Goal: Task Accomplishment & Management: Complete application form

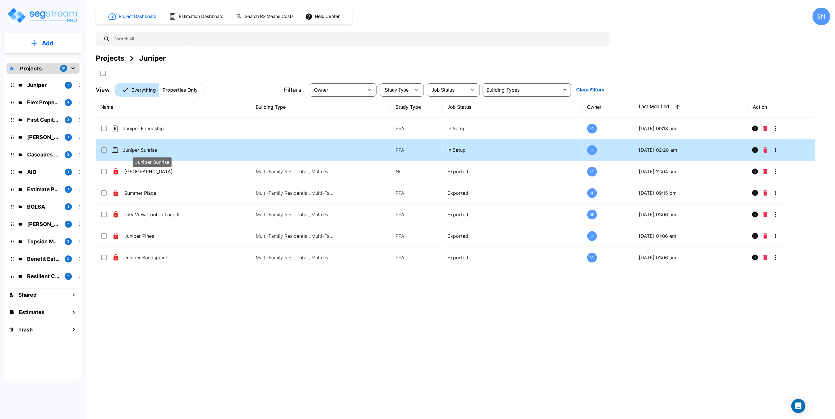
click at [146, 150] on p "Juniper Sunrise" at bounding box center [152, 149] width 59 height 7
checkbox input "true"
click at [146, 150] on p "Juniper Sunrise" at bounding box center [152, 149] width 59 height 7
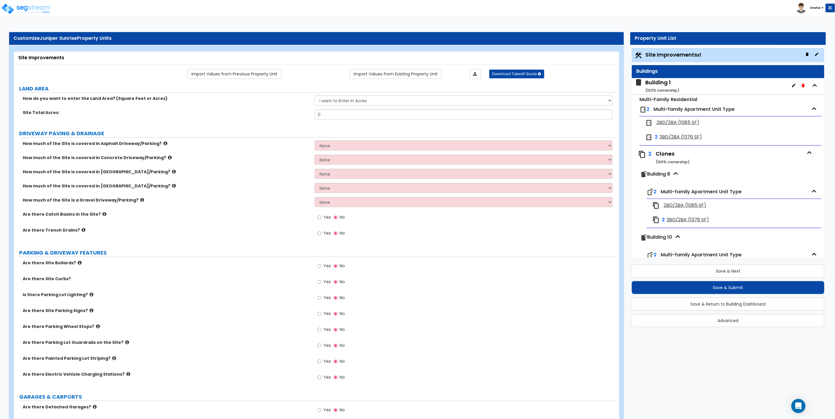
click at [677, 123] on span "2BD/2BA (1085 SF)" at bounding box center [678, 122] width 43 height 7
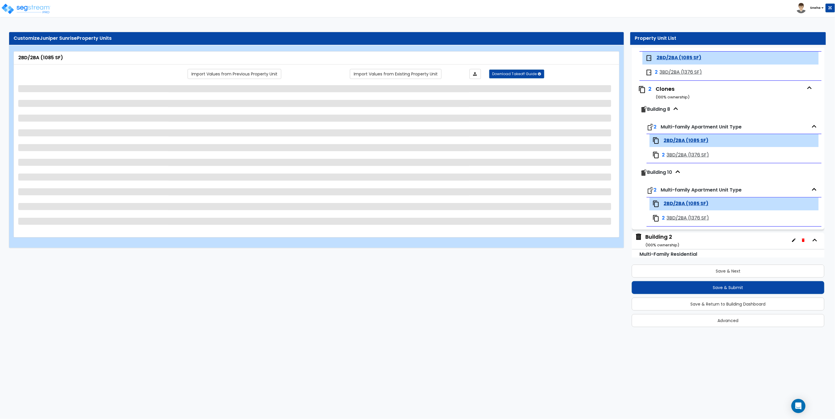
scroll to position [68, 0]
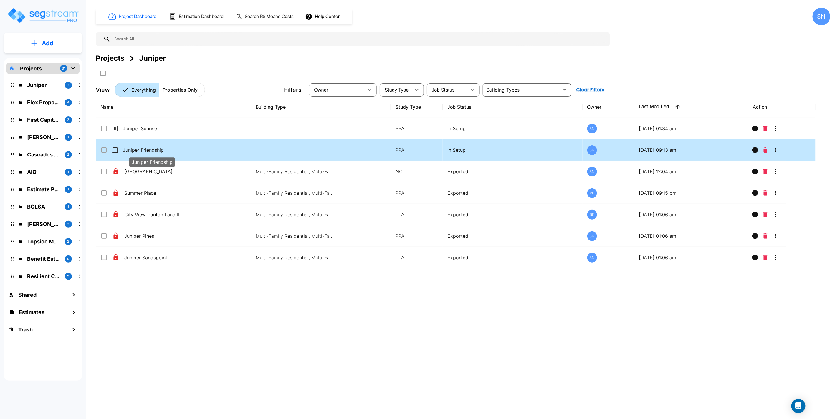
click at [156, 150] on p "Juniper Friendship" at bounding box center [152, 149] width 59 height 7
checkbox input "true"
click at [156, 150] on p "Juniper Friendship" at bounding box center [152, 149] width 59 height 7
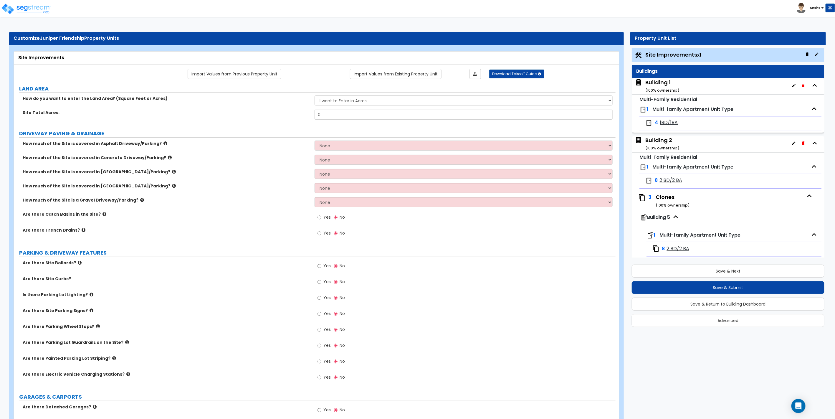
click at [657, 85] on div "Building 1 ( 100 % ownership)" at bounding box center [663, 86] width 34 height 15
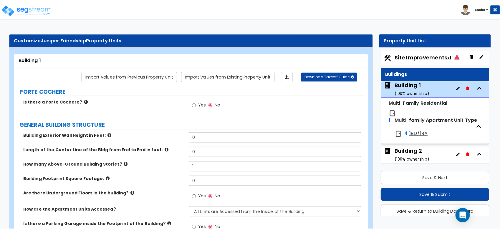
scroll to position [2, 0]
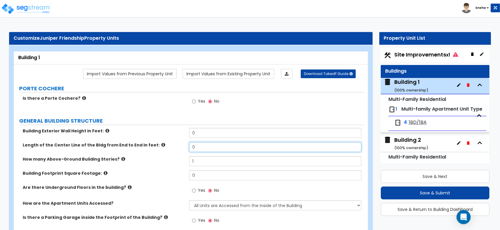
drag, startPoint x: 205, startPoint y: 145, endPoint x: 191, endPoint y: 142, distance: 14.6
click at [191, 142] on input "0" at bounding box center [275, 147] width 172 height 10
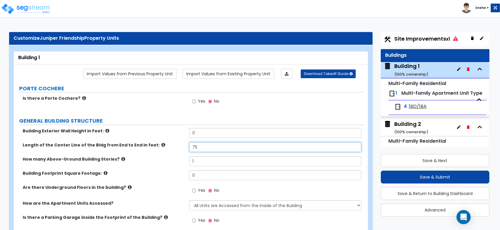
scroll to position [30, 0]
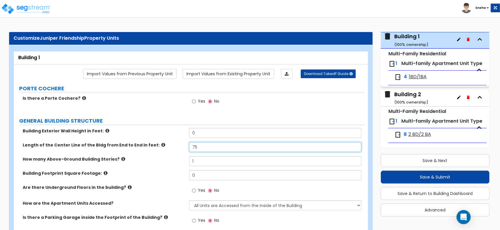
type input "75"
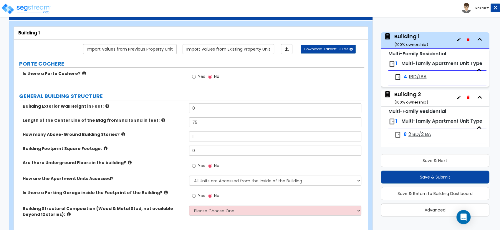
scroll to position [33, 0]
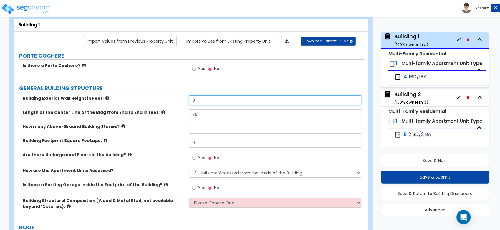
drag, startPoint x: 197, startPoint y: 101, endPoint x: 169, endPoint y: 118, distance: 32.0
click at [169, 118] on div "Building Exterior Wall Height in Feet: 0 Length of the Center Line of the Bldg …" at bounding box center [189, 156] width 342 height 123
type input "12"
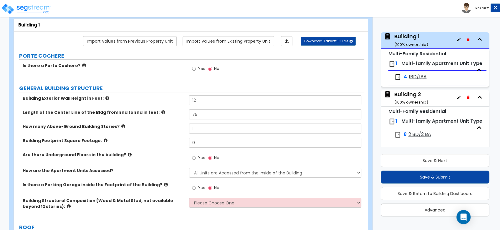
click at [164, 138] on label "Building Footprint Square Footage:" at bounding box center [104, 141] width 162 height 6
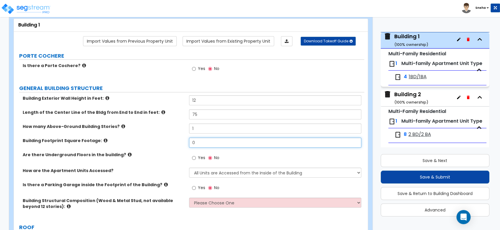
click at [198, 141] on input "0" at bounding box center [275, 143] width 172 height 10
drag, startPoint x: 198, startPoint y: 141, endPoint x: 186, endPoint y: 140, distance: 11.8
click at [186, 140] on div "Building Footprint Square Footage: 0" at bounding box center [189, 145] width 351 height 14
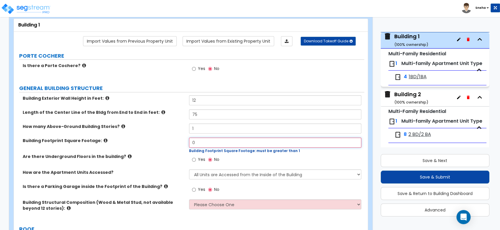
click at [198, 145] on input "0" at bounding box center [275, 143] width 172 height 10
click at [189, 144] on input "0" at bounding box center [275, 143] width 172 height 10
type input "3,558"
click at [175, 135] on div "How many Above-Ground Building Stories? 1" at bounding box center [189, 131] width 351 height 14
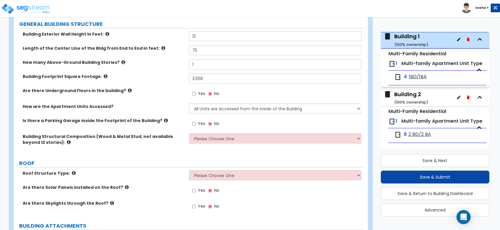
scroll to position [98, 0]
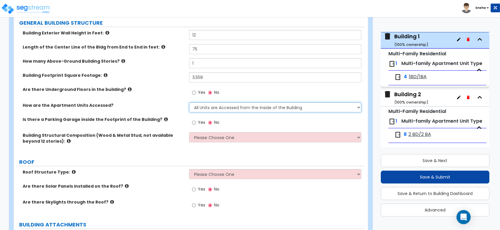
click at [263, 106] on select "All Units are Accessed from the Inside of the Building All Units are Accessed f…" at bounding box center [275, 108] width 172 height 10
select select "2"
click at [189, 103] on select "All Units are Accessed from the Inside of the Building All Units are Accessed f…" at bounding box center [275, 108] width 172 height 10
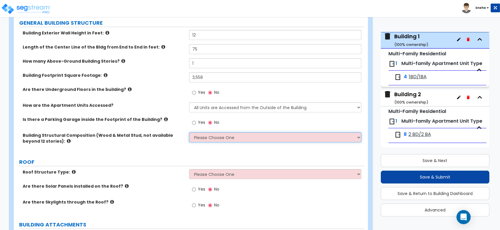
click at [206, 140] on select "Please Choose One Reinforced Concrete Structural Steel Brick Masonry CMU Masonr…" at bounding box center [275, 138] width 172 height 10
click at [221, 140] on select "Please Choose One Reinforced Concrete Structural Steel Brick Masonry CMU Masonr…" at bounding box center [275, 138] width 172 height 10
select select "7"
click at [189, 133] on select "Please Choose One Reinforced Concrete Structural Steel Brick Masonry CMU Masonr…" at bounding box center [275, 138] width 172 height 10
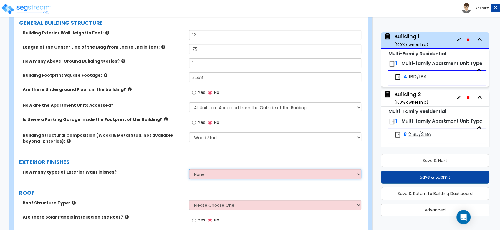
click at [216, 172] on select "None 1 2 3" at bounding box center [275, 174] width 172 height 10
select select "2"
click at [189, 169] on select "None 1 2 3" at bounding box center [275, 174] width 172 height 10
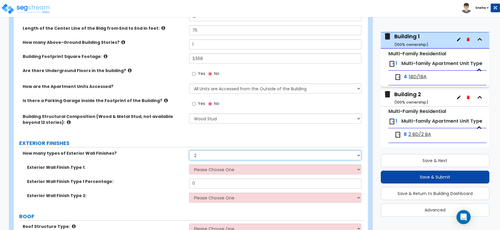
scroll to position [131, 0]
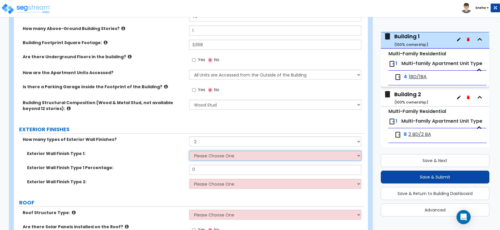
click at [212, 154] on select "Please Choose One No Finish/Shared Wall No Wall Brick Veneer Stone Veneer Wood …" at bounding box center [275, 156] width 172 height 10
select select "4"
click at [189, 151] on select "Please Choose One No Finish/Shared Wall No Wall Brick Veneer Stone Veneer Wood …" at bounding box center [275, 156] width 172 height 10
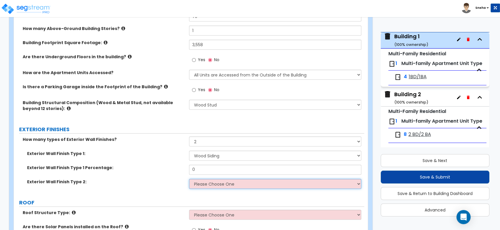
click at [212, 184] on select "Please Choose One No Finish/Shared Wall No Wall Brick Veneer Stone Veneer Wood …" at bounding box center [275, 184] width 172 height 10
select select "3"
click at [189, 179] on select "Please Choose One No Finish/Shared Wall No Wall Brick Veneer Stone Veneer Wood …" at bounding box center [275, 184] width 172 height 10
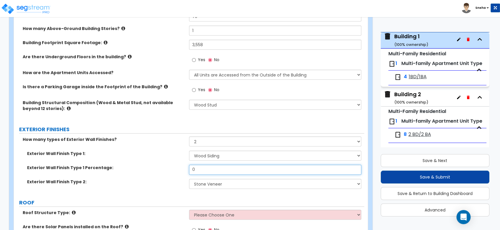
drag, startPoint x: 207, startPoint y: 170, endPoint x: 180, endPoint y: 169, distance: 27.4
click at [180, 169] on div "Exterior Wall Finish Type 1 Percentage: 0" at bounding box center [189, 172] width 351 height 14
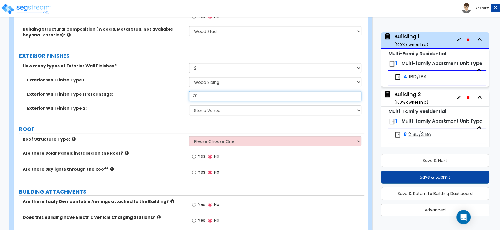
scroll to position [262, 0]
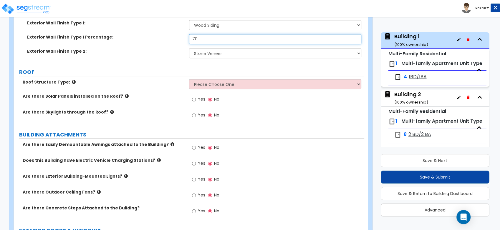
type input "70"
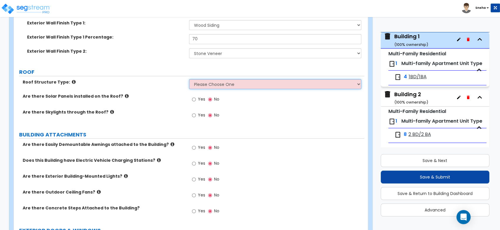
click at [225, 87] on select "Please Choose One [PERSON_NAME] Roof Flat Roof Hybrid [PERSON_NAME] & Flat Roof" at bounding box center [275, 84] width 172 height 10
select select "1"
click at [189, 79] on select "Please Choose One [PERSON_NAME] Roof Flat Roof Hybrid [PERSON_NAME] & Flat Roof" at bounding box center [275, 84] width 172 height 10
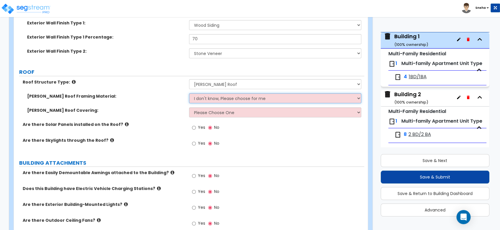
click at [208, 99] on select "I don't know, Please choose for me Metal Wood" at bounding box center [275, 98] width 172 height 10
select select "2"
click at [189, 93] on select "I don't know, Please choose for me Metal Wood" at bounding box center [275, 98] width 172 height 10
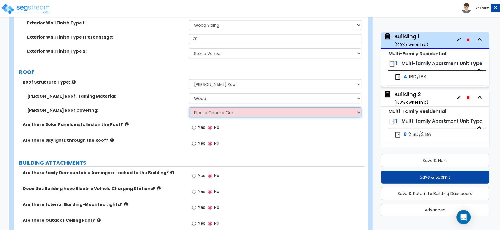
click at [203, 112] on select "Please Choose One Asphalt Shingle Clay Tile Wood Shingle Metal Shingle Standing…" at bounding box center [275, 113] width 172 height 10
select select "1"
click at [189, 108] on select "Please Choose One Asphalt Shingle Clay Tile Wood Shingle Metal Shingle Standing…" at bounding box center [275, 113] width 172 height 10
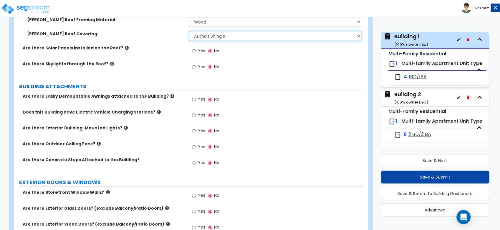
scroll to position [393, 0]
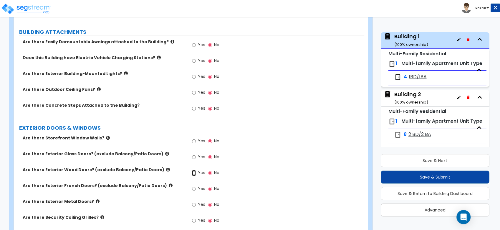
click at [194, 173] on input "Yes" at bounding box center [194, 173] width 4 height 6
radio input "true"
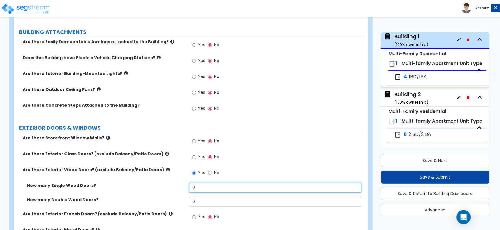
drag, startPoint x: 198, startPoint y: 183, endPoint x: 181, endPoint y: 187, distance: 18.2
click at [181, 187] on div "How many Single Wood Doors? 0" at bounding box center [189, 190] width 351 height 14
type input "4"
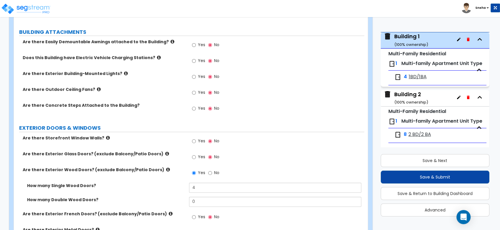
click at [172, 184] on label "How many Single Wood Doors?" at bounding box center [106, 186] width 158 height 6
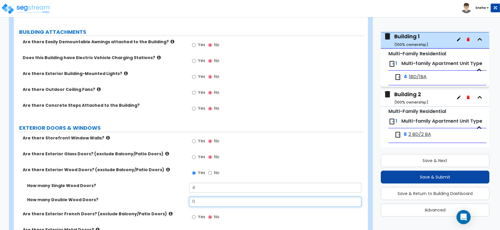
drag, startPoint x: 196, startPoint y: 200, endPoint x: 186, endPoint y: 200, distance: 10.3
click at [186, 200] on div "How many Double Wood Doors? 0" at bounding box center [189, 204] width 351 height 14
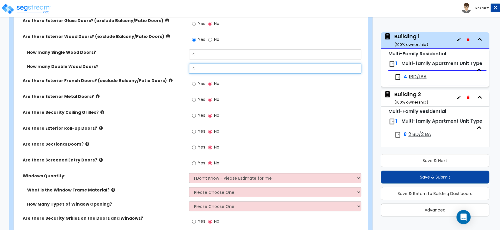
scroll to position [556, 0]
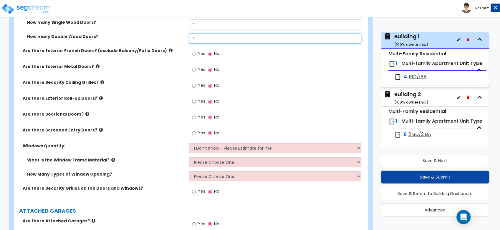
type input "4"
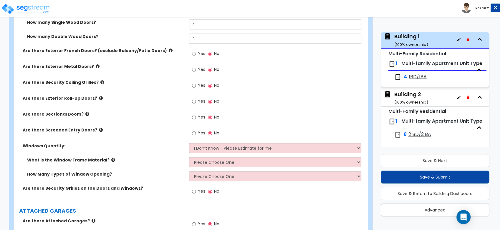
click at [158, 106] on div "Are there Exterior Roll-up Doors? Yes No" at bounding box center [189, 103] width 351 height 16
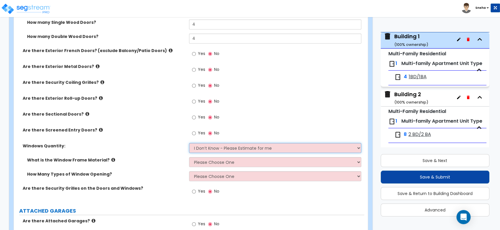
click at [213, 150] on select "I Don’t Know - Please Estimate for me I want to Enter the Quantity" at bounding box center [275, 148] width 172 height 10
click at [189, 143] on select "I Don’t Know - Please Estimate for me I want to Enter the Quantity" at bounding box center [275, 148] width 172 height 10
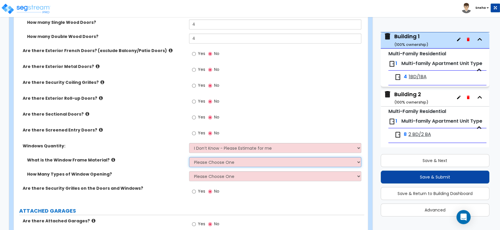
click at [206, 163] on select "Please Choose One Vinyl Aluminum Wood" at bounding box center [275, 162] width 172 height 10
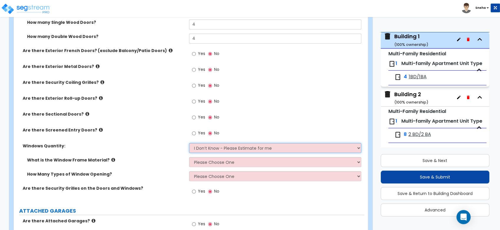
click at [229, 148] on select "I Don’t Know - Please Estimate for me I want to Enter the Quantity" at bounding box center [275, 148] width 172 height 10
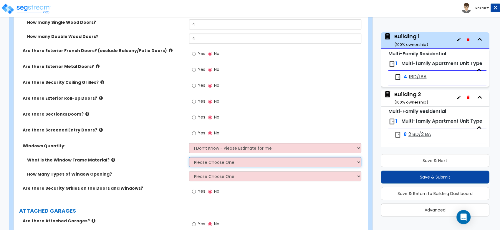
click at [212, 161] on select "Please Choose One Vinyl Aluminum Wood" at bounding box center [275, 162] width 172 height 10
select select "3"
click at [189, 157] on select "Please Choose One Vinyl Aluminum Wood" at bounding box center [275, 162] width 172 height 10
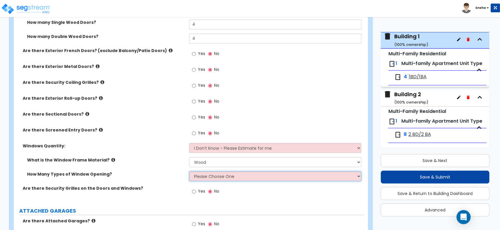
click at [215, 178] on select "Please Choose One 1 2 3 4" at bounding box center [275, 176] width 172 height 10
select select "1"
click at [189, 171] on select "Please Choose One 1 2 3 4" at bounding box center [275, 176] width 172 height 10
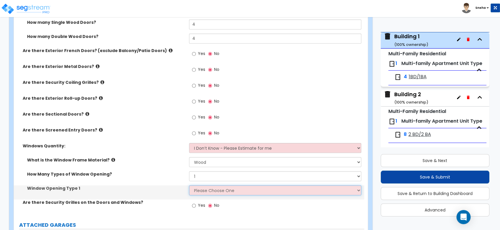
click at [212, 192] on select "Please Choose One Sliding Picture/Fixed Double/Single Hung Awning Swing" at bounding box center [275, 191] width 172 height 10
click at [189, 186] on select "Please Choose One Sliding Picture/Fixed Double/Single Hung Awning Swing" at bounding box center [275, 191] width 172 height 10
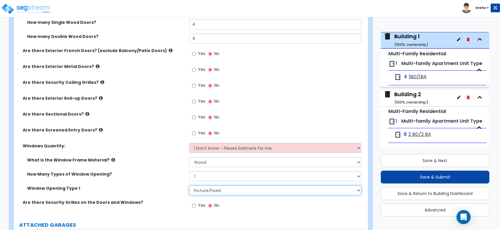
click at [209, 191] on select "Please Choose One Sliding Picture/Fixed Double/Single Hung Awning Swing" at bounding box center [275, 191] width 172 height 10
select select "3"
click at [189, 186] on select "Please Choose One Sliding Picture/Fixed Double/Single Hung Awning Swing" at bounding box center [275, 191] width 172 height 10
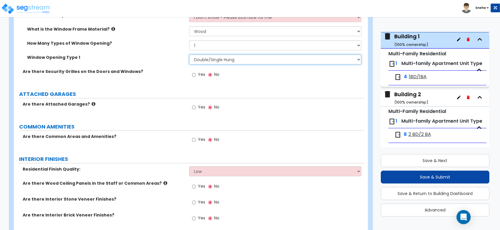
scroll to position [622, 0]
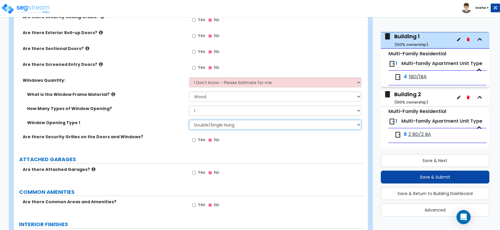
click at [231, 127] on select "Please Choose One Sliding Picture/Fixed Double/Single Hung Awning Swing" at bounding box center [275, 125] width 172 height 10
click at [180, 140] on div "Are there Security Grilles on the Doors and Windows? Yes No" at bounding box center [189, 142] width 351 height 16
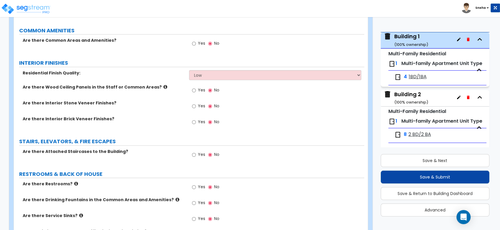
scroll to position [785, 0]
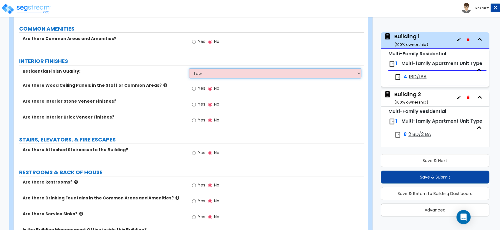
drag, startPoint x: 238, startPoint y: 70, endPoint x: 232, endPoint y: 77, distance: 8.8
click at [238, 70] on select "Low Average High" at bounding box center [275, 73] width 172 height 10
select select "1"
click at [189, 68] on select "Low Average High" at bounding box center [275, 73] width 172 height 10
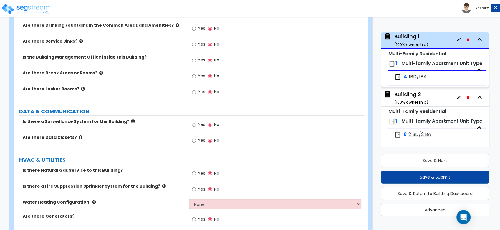
scroll to position [983, 0]
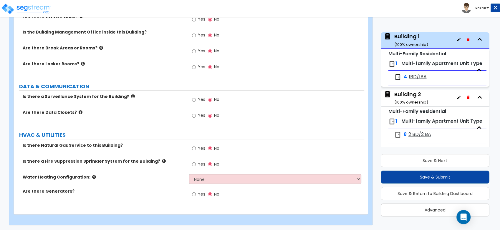
click at [196, 100] on label "Yes" at bounding box center [198, 100] width 13 height 10
click at [196, 100] on input "Yes" at bounding box center [194, 100] width 4 height 6
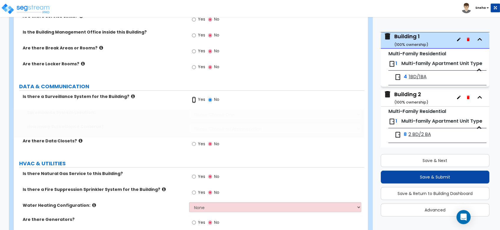
radio input "true"
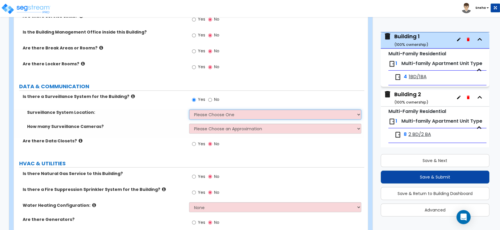
click at [202, 115] on select "Please Choose One Inside the Building Outside the Building Both Inside & Outside" at bounding box center [275, 115] width 172 height 10
select select "2"
click at [189, 110] on select "Please Choose One Inside the Building Outside the Building Both Inside & Outside" at bounding box center [275, 115] width 172 height 10
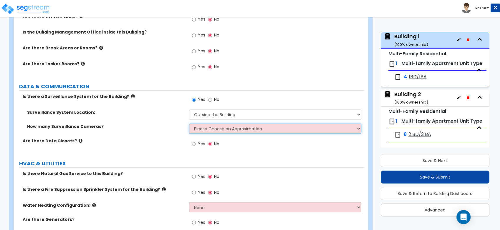
click at [222, 130] on select "Please Choose an Approximation Barely Noticed Any Noticed a Couple Frequently S…" at bounding box center [275, 129] width 172 height 10
select select "2"
click at [189, 124] on select "Please Choose an Approximation Barely Noticed Any Noticed a Couple Frequently S…" at bounding box center [275, 129] width 172 height 10
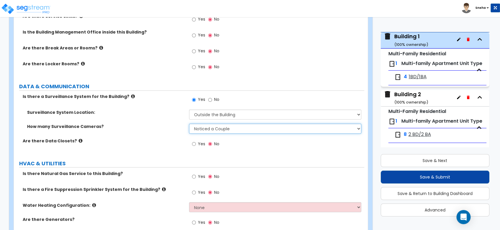
scroll to position [1012, 0]
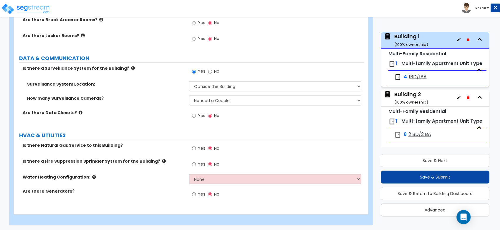
click at [199, 147] on span "Yes" at bounding box center [201, 148] width 7 height 6
click at [196, 147] on input "Yes" at bounding box center [194, 148] width 4 height 6
radio input "true"
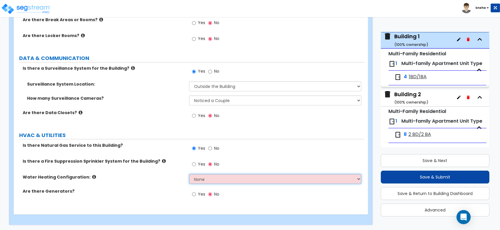
click at [202, 179] on select "None Water Heater for Multiple Units Water Heater for Individual Units" at bounding box center [275, 179] width 172 height 10
select select "2"
click at [189, 174] on select "None Water Heater for Multiple Units Water Heater for Individual Units" at bounding box center [275, 179] width 172 height 10
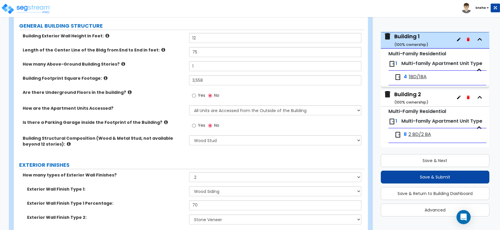
scroll to position [0, 0]
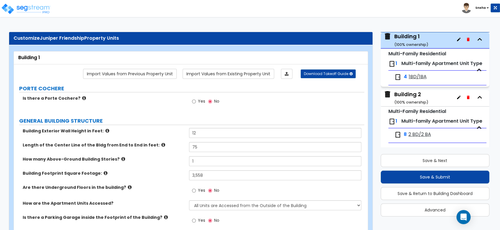
click at [416, 102] on div "Building 2 ( 100 % ownership)" at bounding box center [412, 98] width 34 height 15
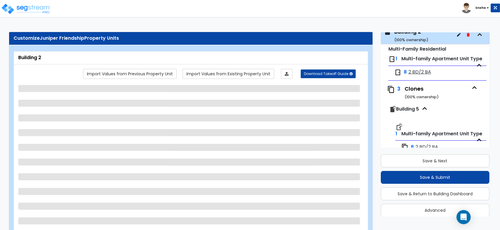
scroll to position [94, 0]
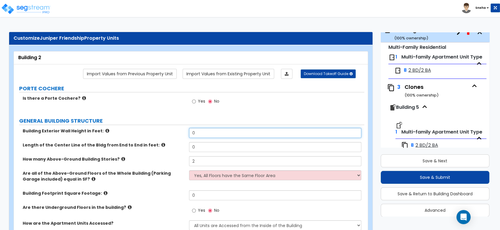
drag, startPoint x: 201, startPoint y: 132, endPoint x: 189, endPoint y: 132, distance: 11.8
click at [189, 132] on input "0" at bounding box center [275, 133] width 172 height 10
type input "24"
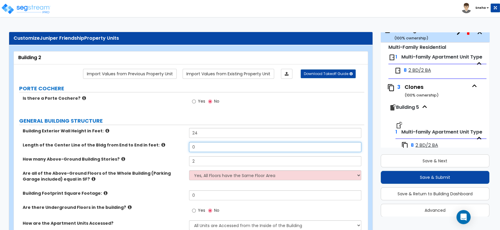
drag, startPoint x: 204, startPoint y: 148, endPoint x: 182, endPoint y: 148, distance: 22.4
click at [182, 148] on div "Length of the Center Line of the Bldg from End to End in feet: 0" at bounding box center [189, 149] width 351 height 14
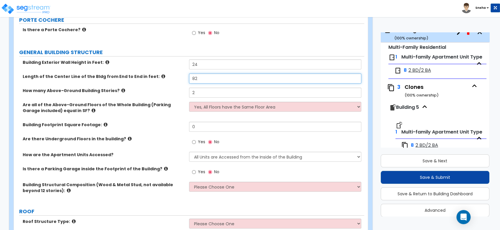
scroll to position [98, 0]
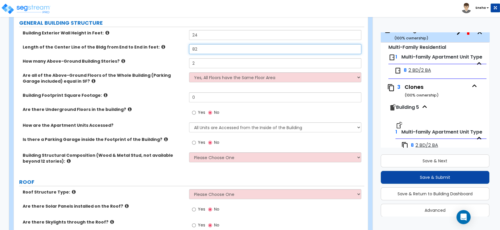
type input "82"
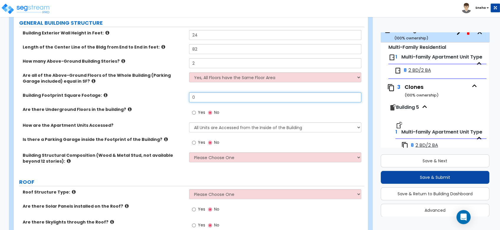
click at [210, 97] on input "0" at bounding box center [275, 98] width 172 height 10
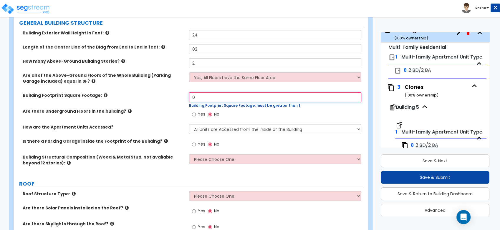
drag, startPoint x: 204, startPoint y: 98, endPoint x: 174, endPoint y: 97, distance: 30.1
click at [174, 97] on div "Building Footprint Square Footage: 0 Building Footprint Square Footage: must be…" at bounding box center [189, 101] width 351 height 16
type input "4,958"
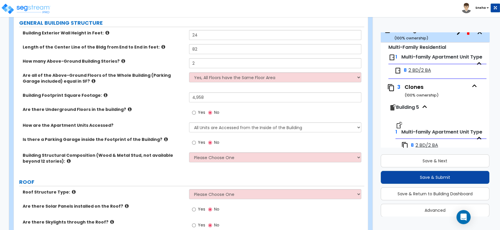
click at [163, 102] on div "Building Footprint Square Footage: 4,958" at bounding box center [189, 100] width 351 height 14
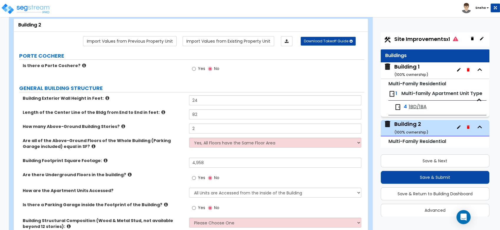
scroll to position [0, 0]
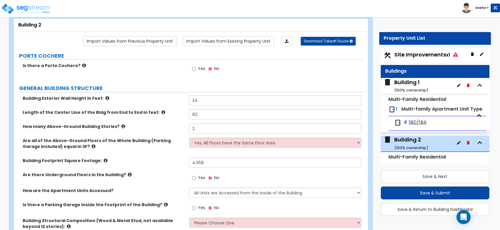
click at [407, 84] on div "Building 1 ( 100 % ownership)" at bounding box center [412, 86] width 34 height 15
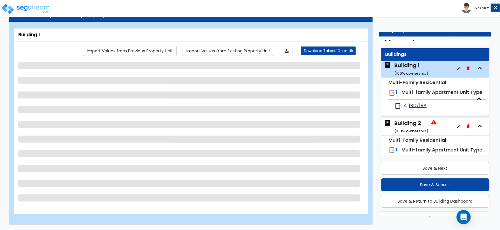
scroll to position [30, 0]
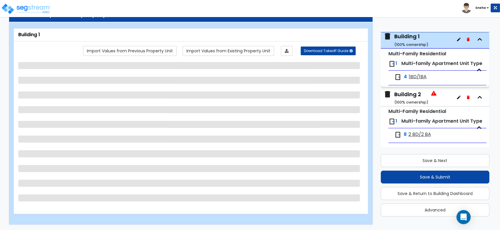
select select "2"
select select "7"
select select "2"
select select "4"
select select "3"
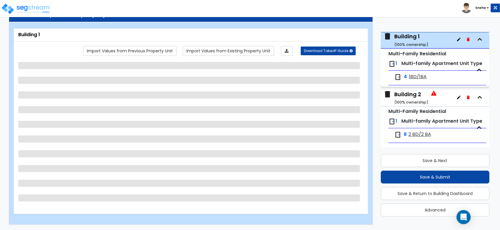
select select "1"
select select "2"
select select "1"
select select "3"
select select "1"
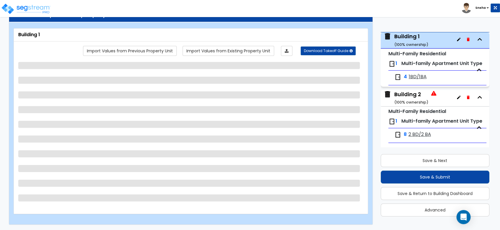
select select "3"
select select "1"
select select "2"
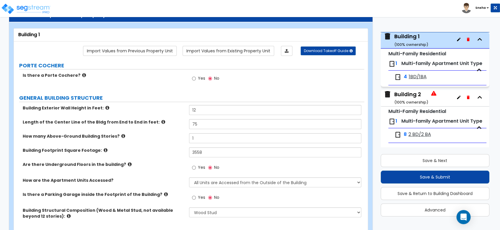
click at [415, 100] on div "Building 2 ( 100 % ownership)" at bounding box center [412, 98] width 34 height 15
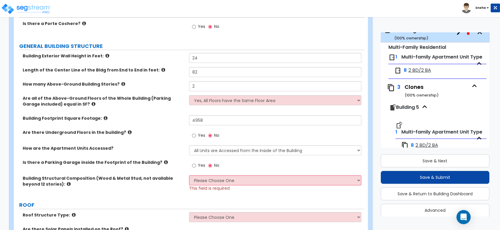
scroll to position [121, 0]
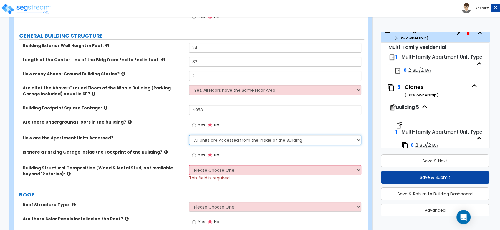
click at [247, 141] on select "All Units are Accessed from the Inside of the Building All Units are Accessed f…" at bounding box center [275, 140] width 172 height 10
select select "2"
click at [189, 135] on select "All Units are Accessed from the Inside of the Building All Units are Accessed f…" at bounding box center [275, 140] width 172 height 10
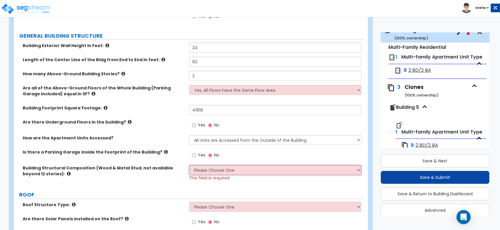
click at [229, 170] on select "Please Choose One Reinforced Concrete Structural Steel Brick Masonry CMU Masonr…" at bounding box center [275, 170] width 172 height 10
select select "7"
click at [189, 165] on select "Please Choose One Reinforced Concrete Structural Steel Brick Masonry CMU Masonr…" at bounding box center [275, 170] width 172 height 10
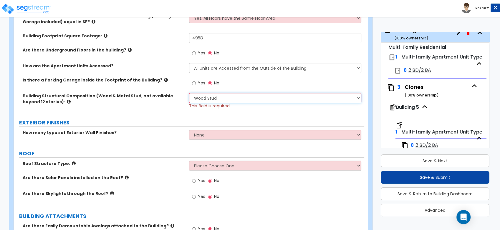
scroll to position [219, 0]
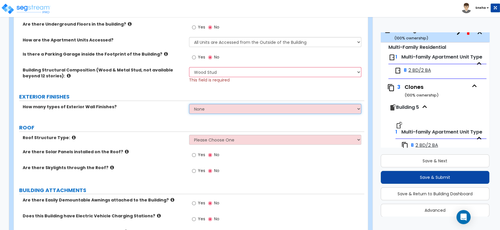
click at [202, 106] on select "None 1 2 3" at bounding box center [275, 109] width 172 height 10
select select "2"
click at [189, 104] on select "None 1 2 3" at bounding box center [275, 109] width 172 height 10
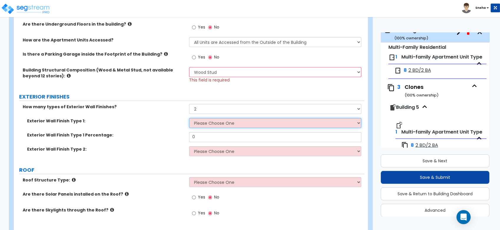
click at [209, 122] on select "Please Choose One No Finish/Shared Wall No Wall Brick Veneer Stone Veneer Wood …" at bounding box center [275, 123] width 172 height 10
select select "4"
click at [189, 118] on select "Please Choose One No Finish/Shared Wall No Wall Brick Veneer Stone Veneer Wood …" at bounding box center [275, 123] width 172 height 10
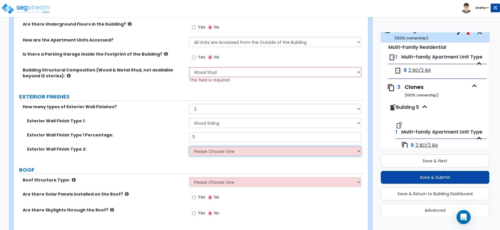
click at [209, 149] on select "Please Choose One No Finish/Shared Wall No Wall Brick Veneer Stone Veneer Wood …" at bounding box center [275, 151] width 172 height 10
select select "3"
click at [189, 146] on select "Please Choose One No Finish/Shared Wall No Wall Brick Veneer Stone Veneer Wood …" at bounding box center [275, 151] width 172 height 10
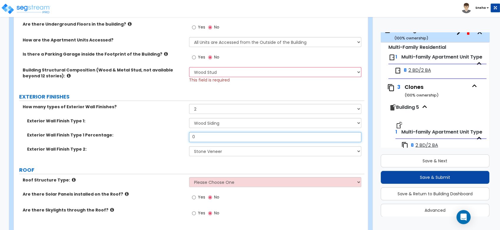
drag, startPoint x: 198, startPoint y: 133, endPoint x: 159, endPoint y: 139, distance: 39.0
click at [159, 139] on div "Exterior Wall Finish Type 1 Percentage: 0" at bounding box center [189, 139] width 351 height 14
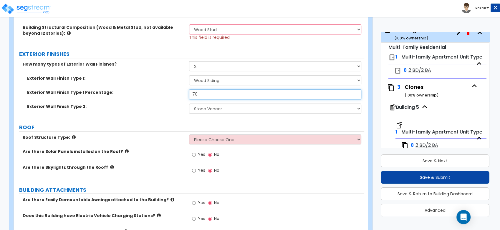
scroll to position [350, 0]
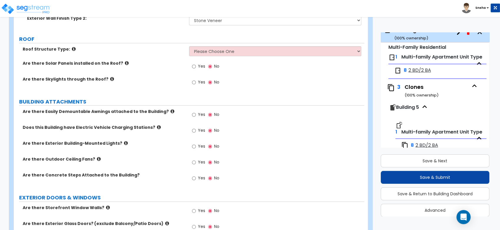
type input "70"
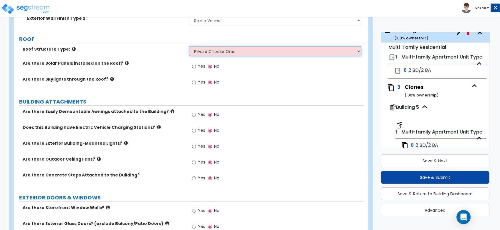
click at [212, 53] on select "Please Choose One [PERSON_NAME] Roof Flat Roof Hybrid [PERSON_NAME] & Flat Roof" at bounding box center [275, 51] width 172 height 10
select select "1"
click at [189, 46] on select "Please Choose One [PERSON_NAME] Roof Flat Roof Hybrid [PERSON_NAME] & Flat Roof" at bounding box center [275, 51] width 172 height 10
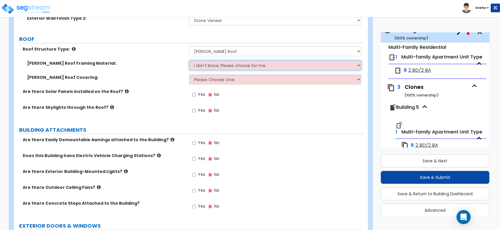
click at [202, 67] on select "I don't know, Please choose for me Metal Wood" at bounding box center [275, 65] width 172 height 10
select select "2"
click at [189, 60] on select "I don't know, Please choose for me Metal Wood" at bounding box center [275, 65] width 172 height 10
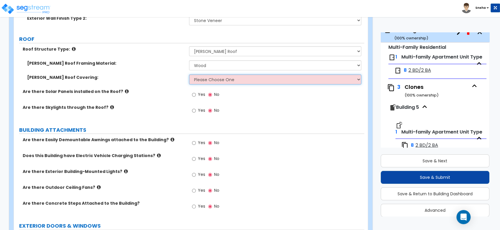
click at [199, 78] on select "Please Choose One Asphalt Shingle Clay Tile Wood Shingle Metal Shingle Standing…" at bounding box center [275, 80] width 172 height 10
select select "1"
click at [189, 75] on select "Please Choose One Asphalt Shingle Clay Tile Wood Shingle Metal Shingle Standing…" at bounding box center [275, 80] width 172 height 10
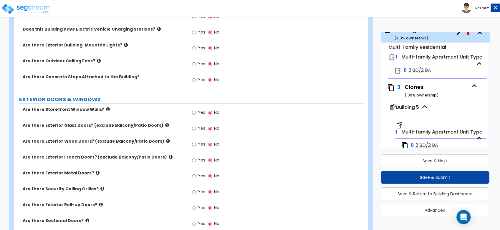
scroll to position [481, 0]
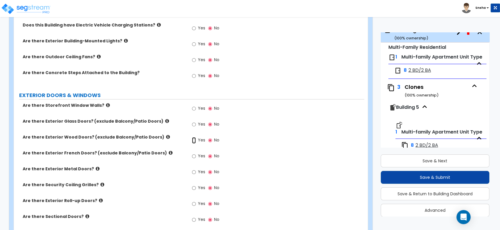
click at [194, 139] on input "Yes" at bounding box center [194, 140] width 4 height 6
radio input "true"
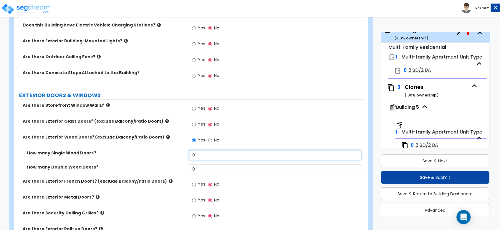
drag, startPoint x: 202, startPoint y: 157, endPoint x: 179, endPoint y: 155, distance: 23.3
click at [179, 155] on div "How many Single Wood Doors? 0" at bounding box center [189, 157] width 351 height 14
type input "8"
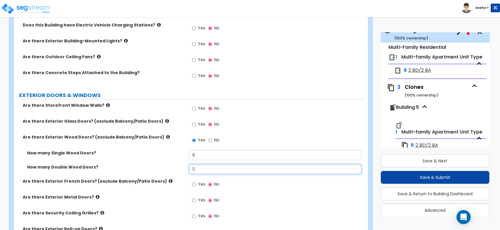
drag, startPoint x: 208, startPoint y: 173, endPoint x: 193, endPoint y: 171, distance: 14.8
click at [193, 171] on input "0" at bounding box center [275, 169] width 172 height 10
type input "8"
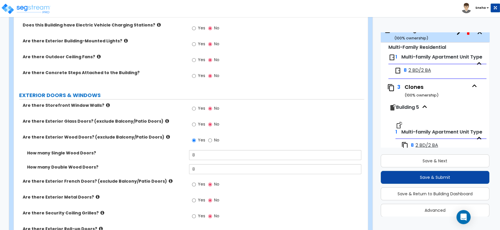
click at [172, 160] on div "How many Single Wood Doors? 8" at bounding box center [189, 157] width 351 height 14
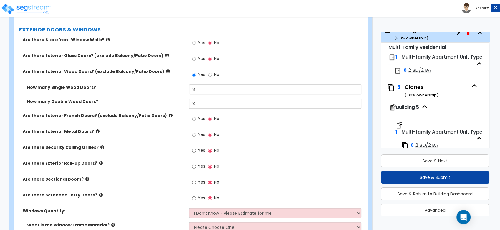
scroll to position [645, 0]
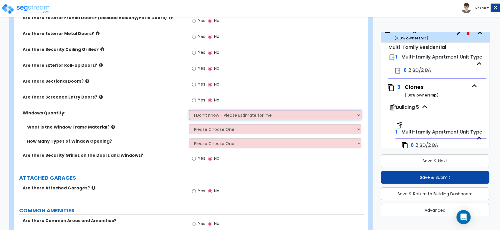
click at [210, 113] on select "I Don’t Know - Please Estimate for me I want to Enter the Quantity" at bounding box center [275, 115] width 172 height 10
click at [169, 143] on label "How Many Types of Window Opening?" at bounding box center [106, 141] width 158 height 6
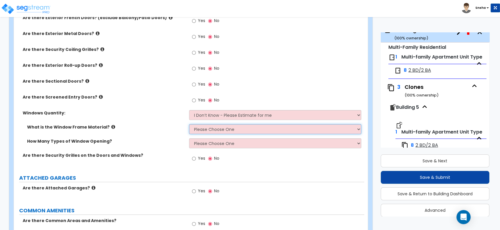
click at [195, 132] on select "Please Choose One Vinyl Aluminum Wood" at bounding box center [275, 129] width 172 height 10
select select "3"
click at [189, 124] on select "Please Choose One Vinyl Aluminum Wood" at bounding box center [275, 129] width 172 height 10
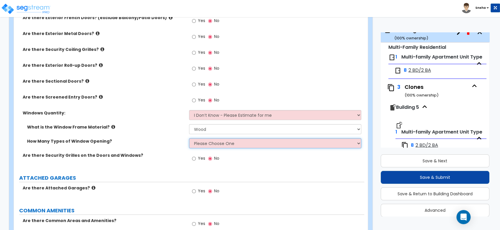
click at [203, 143] on select "Please Choose One 1 2 3 4" at bounding box center [275, 143] width 172 height 10
select select "1"
click at [189, 138] on select "Please Choose One 1 2 3 4" at bounding box center [275, 143] width 172 height 10
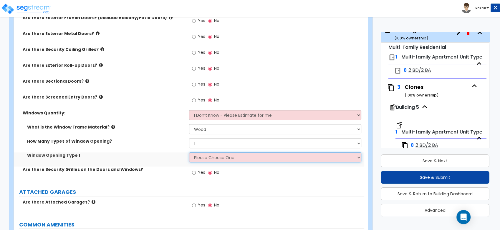
click at [203, 158] on select "Please Choose One Sliding Picture/Fixed Double/Single Hung Awning Swing" at bounding box center [275, 158] width 172 height 10
select select "3"
click at [189, 153] on select "Please Choose One Sliding Picture/Fixed Double/Single Hung Awning Swing" at bounding box center [275, 158] width 172 height 10
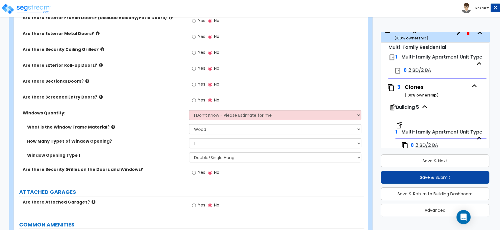
click at [166, 149] on div "How Many Types of Window Opening? Please Choose One 1 2 3 4" at bounding box center [189, 145] width 351 height 14
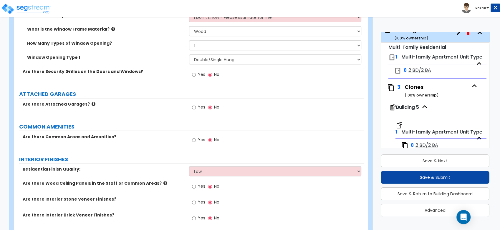
scroll to position [874, 0]
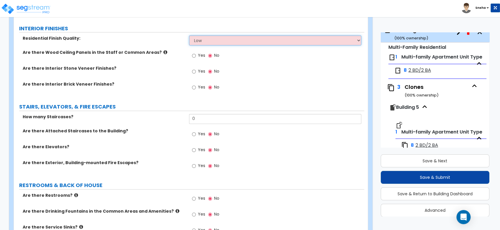
drag, startPoint x: 209, startPoint y: 38, endPoint x: 205, endPoint y: 45, distance: 8.2
click at [208, 39] on select "Low Average High" at bounding box center [275, 40] width 172 height 10
select select "1"
click at [189, 35] on select "Low Average High" at bounding box center [275, 40] width 172 height 10
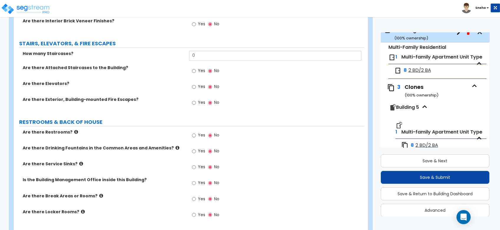
scroll to position [940, 0]
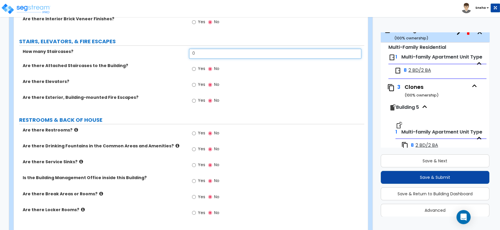
drag, startPoint x: 211, startPoint y: 53, endPoint x: 175, endPoint y: 57, distance: 36.1
click at [175, 57] on div "How many Staircases? 0" at bounding box center [189, 56] width 351 height 14
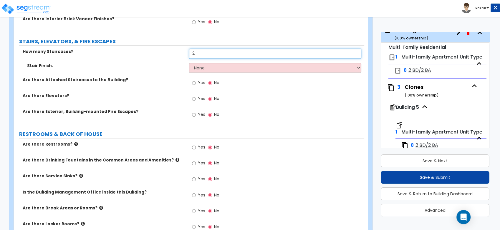
type input "2"
click at [214, 65] on select "None Tile Wood Laminate VCT Sheet Carpet Sheet Vinyl Carpet Tile" at bounding box center [275, 68] width 172 height 10
click at [189, 63] on select "None Tile Wood Laminate VCT Sheet Carpet Sheet Vinyl Carpet Tile" at bounding box center [275, 68] width 172 height 10
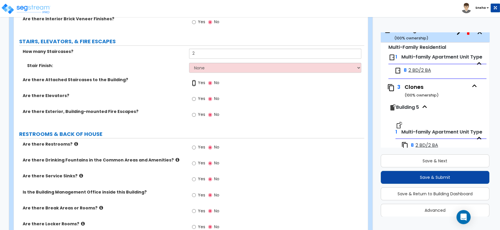
click at [195, 82] on input "Yes" at bounding box center [194, 83] width 4 height 6
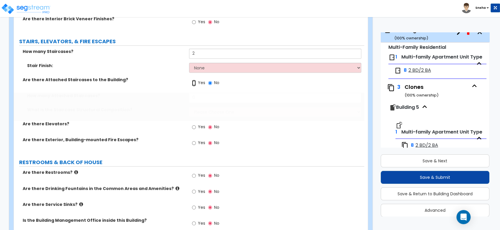
radio input "true"
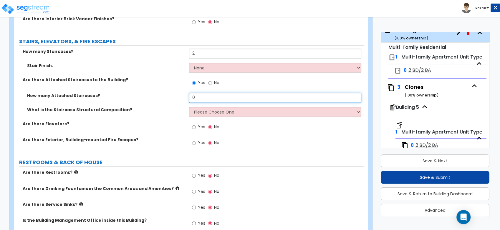
drag, startPoint x: 208, startPoint y: 96, endPoint x: 176, endPoint y: 96, distance: 32.7
click at [176, 96] on div "How many Attached Staircases? 0" at bounding box center [189, 100] width 351 height 14
type input "2"
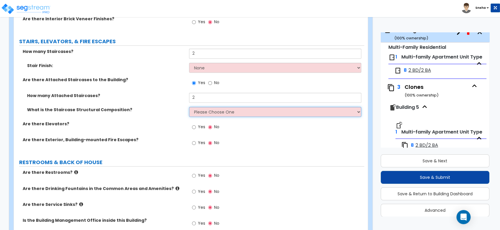
click at [201, 111] on select "Please Choose One Reinforced Concrete Structural Steel Wood" at bounding box center [275, 112] width 172 height 10
click at [189, 107] on select "Please Choose One Reinforced Concrete Structural Steel Wood" at bounding box center [275, 112] width 172 height 10
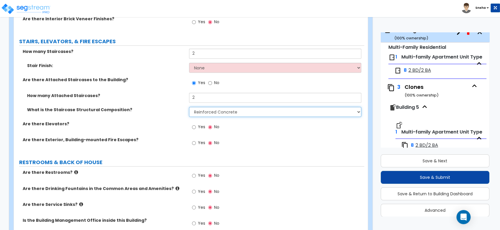
click at [210, 113] on select "Please Choose One Reinforced Concrete Structural Steel Wood" at bounding box center [275, 112] width 172 height 10
select select "4"
click at [189, 107] on select "Please Choose One Reinforced Concrete Structural Steel Wood" at bounding box center [275, 112] width 172 height 10
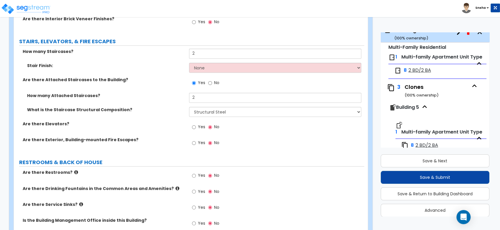
scroll to position [1070, 0]
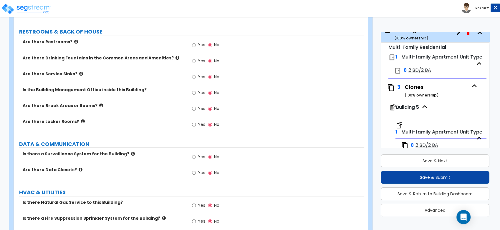
click at [199, 159] on label "Yes" at bounding box center [198, 158] width 13 height 10
click at [196, 159] on input "Yes" at bounding box center [194, 157] width 4 height 6
radio input "true"
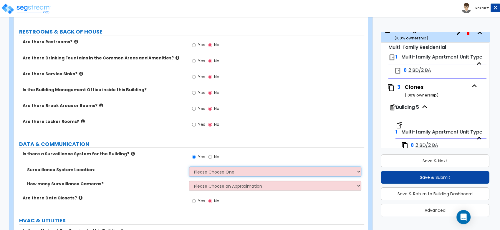
click at [204, 171] on select "Please Choose One Inside the Building Outside the Building Both Inside & Outside" at bounding box center [275, 172] width 172 height 10
click at [189, 167] on select "Please Choose One Inside the Building Outside the Building Both Inside & Outside" at bounding box center [275, 172] width 172 height 10
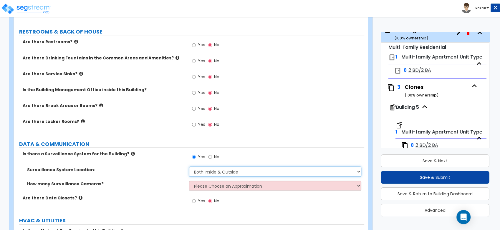
click at [212, 171] on select "Please Choose One Inside the Building Outside the Building Both Inside & Outside" at bounding box center [275, 172] width 172 height 10
select select "2"
click at [189, 167] on select "Please Choose One Inside the Building Outside the Building Both Inside & Outside" at bounding box center [275, 172] width 172 height 10
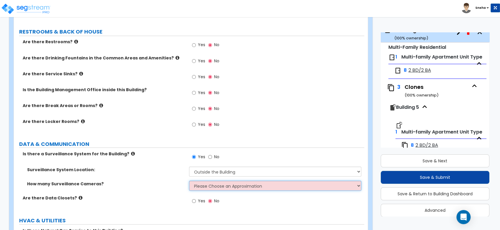
click at [214, 186] on select "Please Choose an Approximation Barely Noticed Any Noticed a Couple Frequently S…" at bounding box center [275, 186] width 172 height 10
select select "2"
click at [189, 181] on select "Please Choose an Approximation Barely Noticed Any Noticed a Couple Frequently S…" at bounding box center [275, 186] width 172 height 10
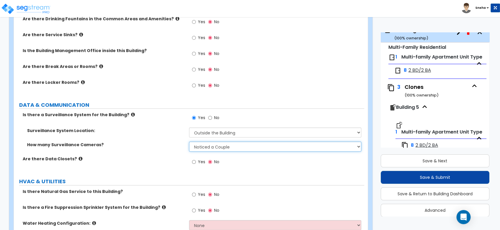
scroll to position [1156, 0]
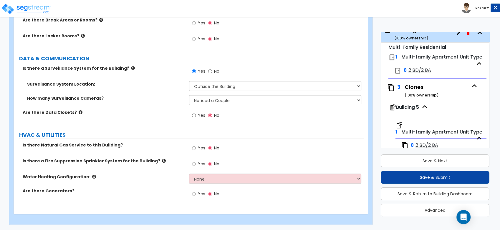
click at [200, 147] on span "Yes" at bounding box center [201, 148] width 7 height 6
click at [196, 147] on input "Yes" at bounding box center [194, 148] width 4 height 6
radio input "true"
click at [208, 181] on select "None Water Heater for Multiple Units Water Heater for Individual Units" at bounding box center [275, 179] width 172 height 10
select select "2"
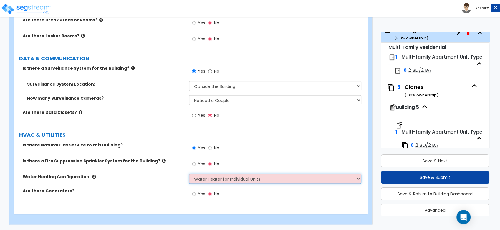
click at [189, 174] on select "None Water Heater for Multiple Units Water Heater for Individual Units" at bounding box center [275, 179] width 172 height 10
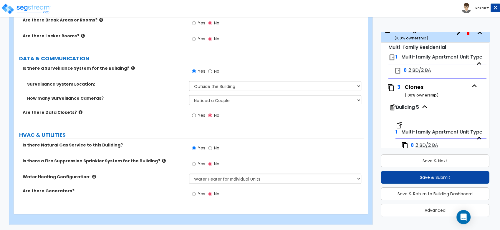
click at [141, 190] on label "Are there Generators?" at bounding box center [104, 191] width 162 height 6
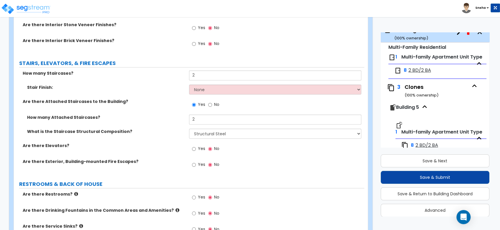
scroll to position [959, 0]
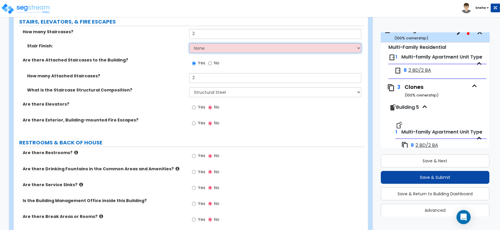
click at [209, 47] on select "None Tile Wood Laminate VCT Sheet Carpet Sheet Vinyl Carpet Tile" at bounding box center [275, 48] width 172 height 10
click at [189, 43] on select "None Tile Wood Laminate VCT Sheet Carpet Sheet Vinyl Carpet Tile" at bounding box center [275, 48] width 172 height 10
click at [232, 51] on select "None Tile Wood Laminate VCT Sheet Carpet Sheet Vinyl Carpet Tile" at bounding box center [275, 48] width 172 height 10
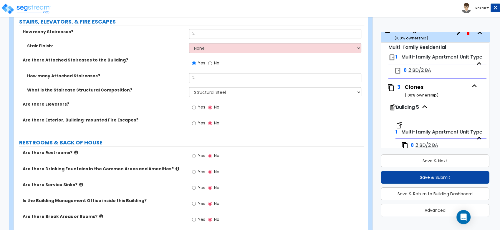
click at [174, 44] on label "Stair Finish:" at bounding box center [106, 46] width 158 height 6
click at [209, 62] on input "No" at bounding box center [210, 63] width 4 height 6
radio input "false"
radio input "true"
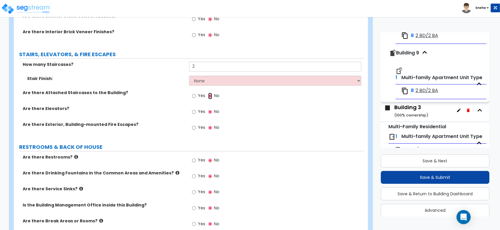
scroll to position [291, 0]
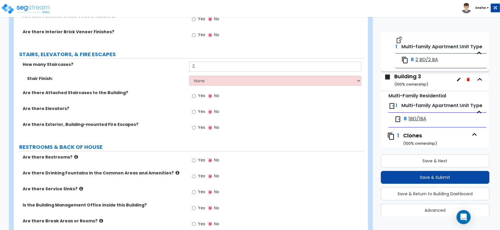
click at [411, 88] on div "Building 3 ( 100 % ownership)" at bounding box center [412, 80] width 34 height 15
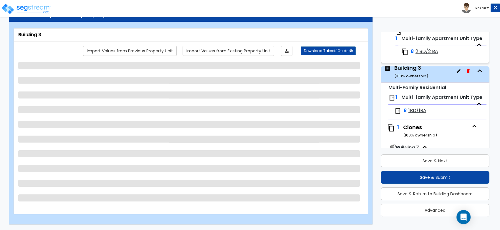
scroll to position [345, 0]
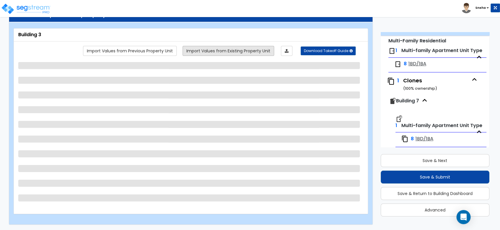
click at [236, 50] on link "Import Values from Existing Property Unit" at bounding box center [229, 51] width 92 height 10
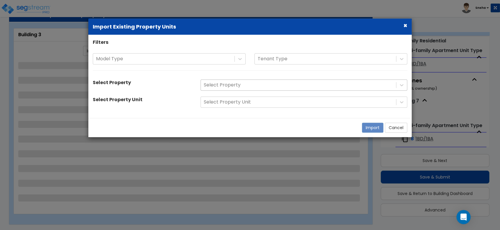
click at [240, 84] on div at bounding box center [298, 85] width 189 height 8
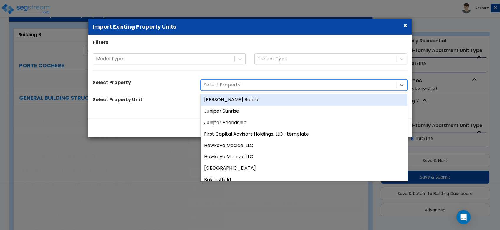
type input "2"
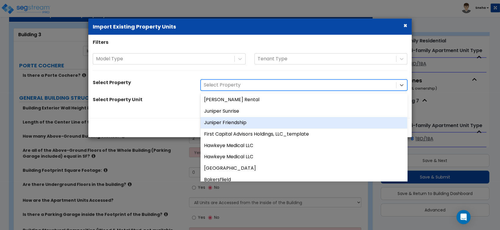
click at [251, 120] on div "Juniper Friendship" at bounding box center [304, 122] width 207 height 11
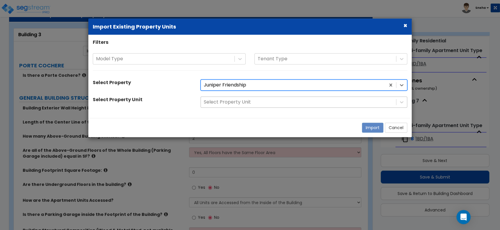
click at [252, 104] on div at bounding box center [298, 102] width 189 height 8
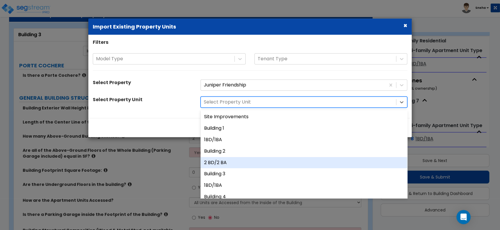
scroll to position [28, 0]
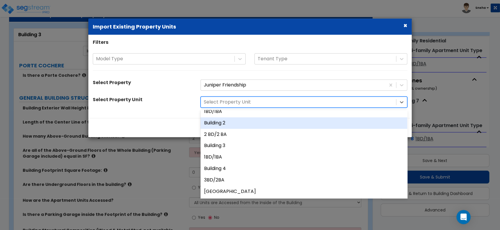
click at [256, 120] on div "Building 2" at bounding box center [304, 123] width 207 height 11
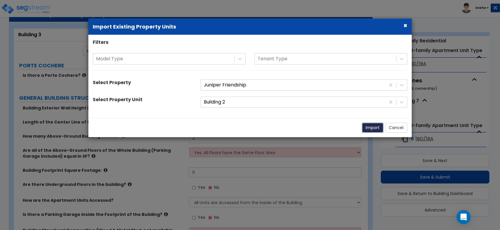
click at [373, 124] on button "Import" at bounding box center [373, 128] width 22 height 10
type input "24"
type input "82"
type input "4958"
select select "2"
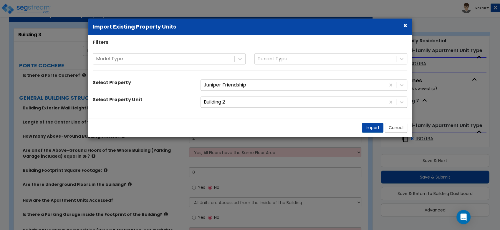
select select "7"
select select "1"
radio input "true"
select select "3"
select select "1"
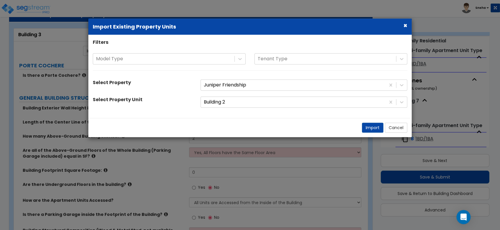
select select "1"
type input "2"
radio input "true"
select select "2"
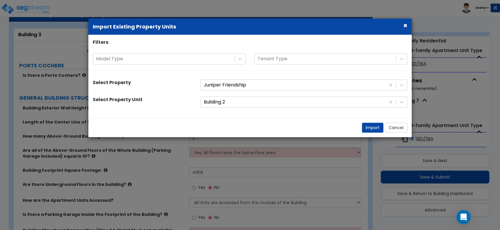
select select "2"
select select "4"
select select "3"
select select "2"
select select "1"
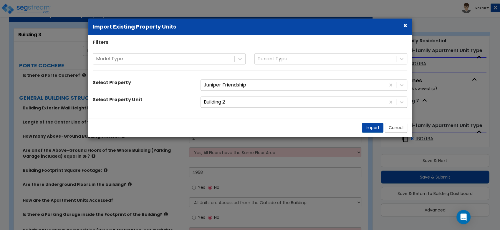
select select "3"
select select "2"
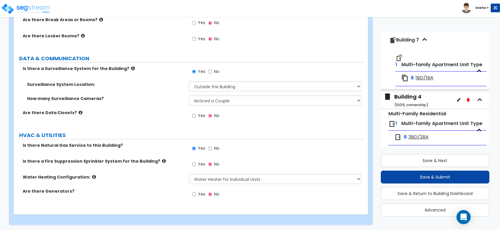
scroll to position [411, 0]
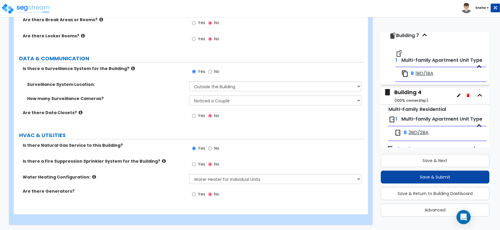
click at [417, 104] on div "Building 4 ( 100 % ownership)" at bounding box center [412, 96] width 34 height 15
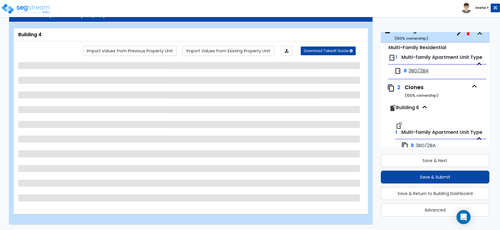
scroll to position [486, 0]
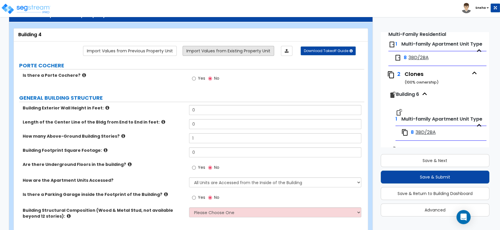
click at [217, 50] on link "Import Values from Existing Property Unit" at bounding box center [229, 51] width 92 height 10
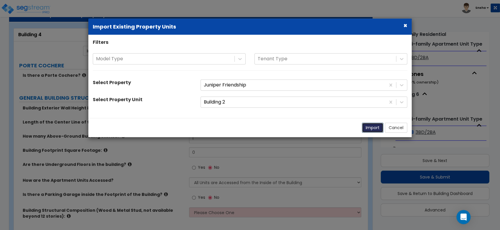
click at [370, 126] on button "Import" at bounding box center [373, 128] width 22 height 10
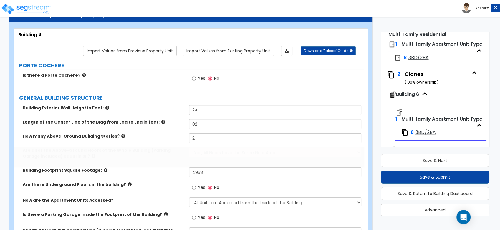
type input "24"
type input "82"
type input "2"
type input "4958"
select select "2"
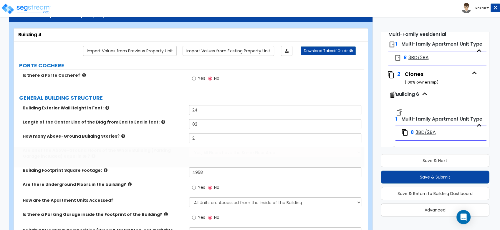
select select "7"
select select "1"
radio input "true"
select select "3"
select select "1"
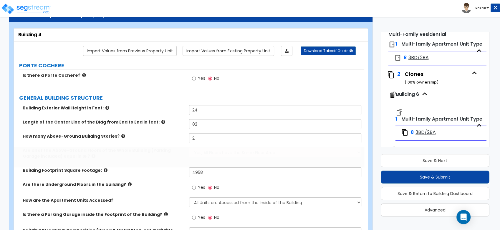
select select "1"
radio input "true"
select select "2"
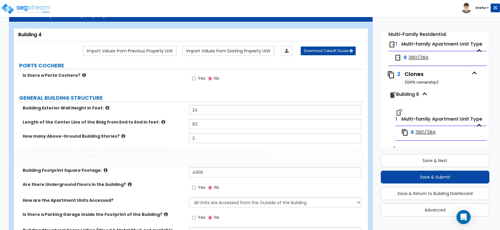
select select "4"
type input "70"
select select "3"
select select "2"
select select "1"
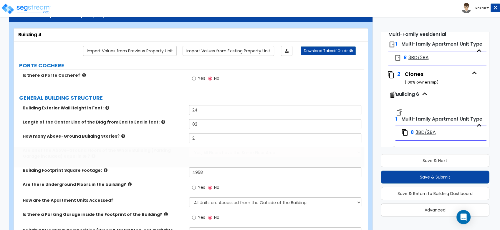
type input "8"
select select "3"
type input "2"
select select "2"
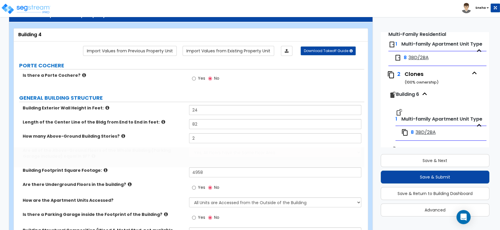
select select "2"
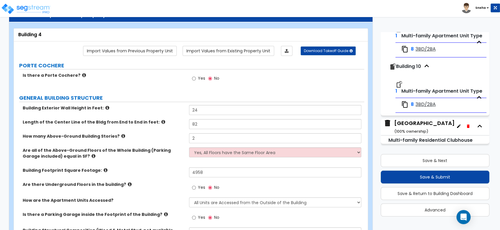
scroll to position [22, 0]
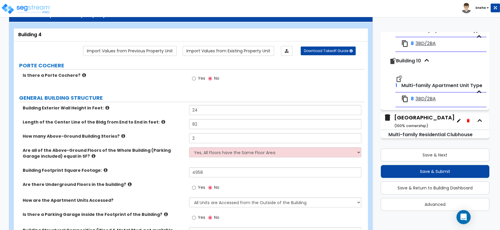
click at [407, 121] on div "Clubhouse Building ( 100 % ownership)" at bounding box center [425, 121] width 60 height 15
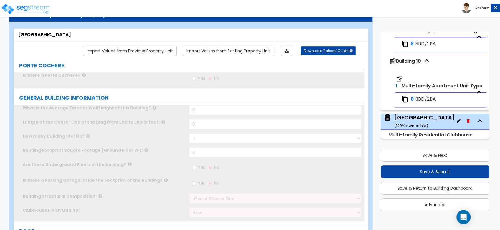
scroll to position [595, 0]
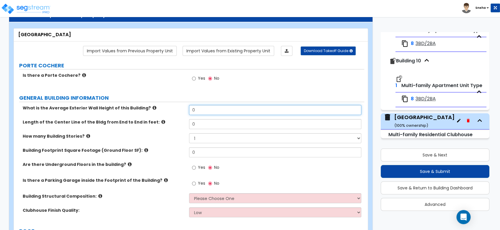
drag, startPoint x: 200, startPoint y: 110, endPoint x: 186, endPoint y: 110, distance: 14.7
click at [186, 110] on div "What is the Average Exterior Wall Height of this Building? 0" at bounding box center [189, 112] width 351 height 14
type input "12"
drag, startPoint x: 217, startPoint y: 153, endPoint x: 174, endPoint y: 153, distance: 43.6
click at [174, 153] on div "Building Footprint Square Footage (Ground Floor SF): 0" at bounding box center [189, 155] width 351 height 14
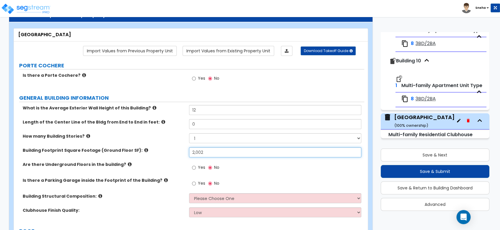
type input "2,002"
click at [178, 131] on div "Length of the Center Line of the Bldg from End to End in feet: 0" at bounding box center [189, 126] width 351 height 14
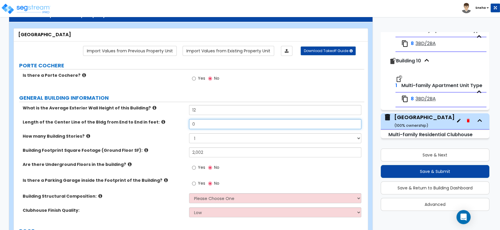
drag, startPoint x: 196, startPoint y: 122, endPoint x: 179, endPoint y: 128, distance: 18.2
click at [179, 128] on div "Length of the Center Line of the Bldg from End to End in feet: 0" at bounding box center [189, 126] width 351 height 14
type input "51"
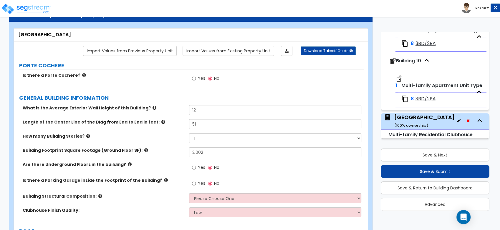
click at [151, 131] on div "Length of the Center Line of the Bldg from End to End in feet: 51" at bounding box center [189, 126] width 351 height 14
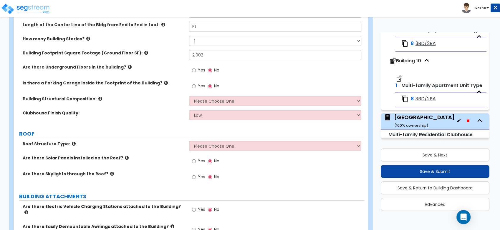
scroll to position [121, 0]
click at [230, 114] on select "Low Average High" at bounding box center [275, 115] width 172 height 10
select select "1"
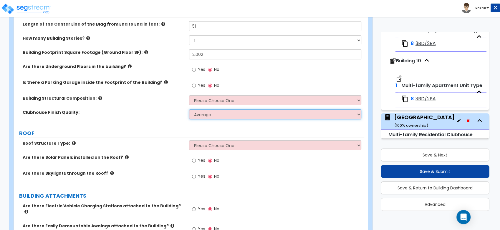
click at [189, 110] on select "Low Average High" at bounding box center [275, 115] width 172 height 10
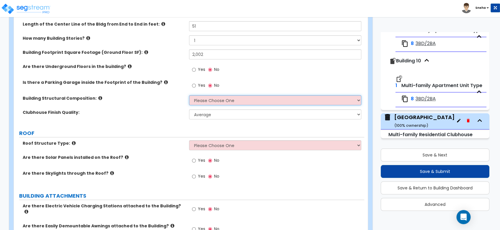
click at [225, 100] on select "Please Choose One Tilt-up Wall Construction Reinforced Concrete Structural Stee…" at bounding box center [275, 100] width 172 height 10
select select "7"
click at [189, 95] on select "Please Choose One Tilt-up Wall Construction Reinforced Concrete Structural Stee…" at bounding box center [275, 100] width 172 height 10
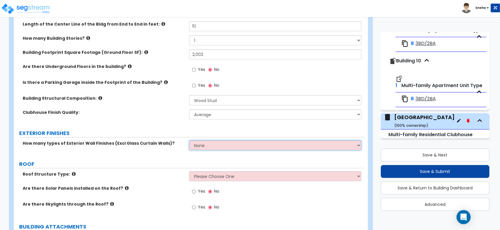
click at [214, 148] on select "None 1 2 3" at bounding box center [275, 146] width 172 height 10
select select "2"
click at [189, 141] on select "None 1 2 3" at bounding box center [275, 146] width 172 height 10
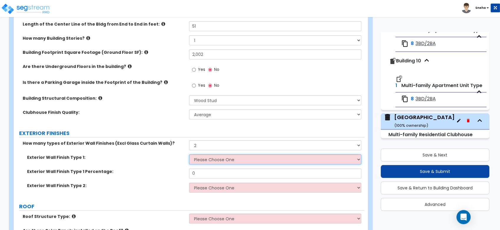
click at [209, 157] on select "Please Choose One No Finish/Shared Wall No Wall Brick Veneer Stone Veneer Wood …" at bounding box center [275, 160] width 172 height 10
select select "4"
click at [189, 155] on select "Please Choose One No Finish/Shared Wall No Wall Brick Veneer Stone Veneer Wood …" at bounding box center [275, 160] width 172 height 10
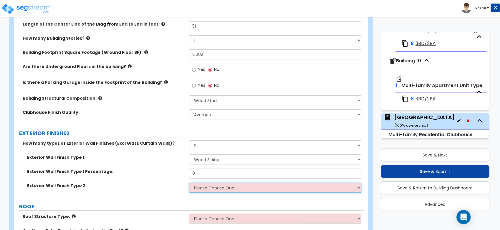
click at [208, 186] on select "Please Choose One No Finish/Shared Wall No Wall Brick Veneer Stone Veneer Wood …" at bounding box center [275, 188] width 172 height 10
select select "3"
click at [189, 183] on select "Please Choose One No Finish/Shared Wall No Wall Brick Veneer Stone Veneer Wood …" at bounding box center [275, 188] width 172 height 10
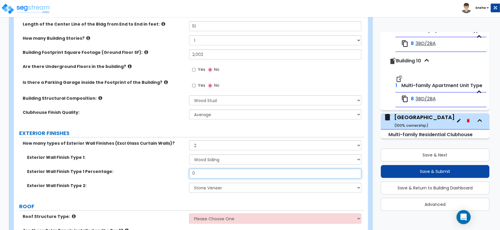
drag, startPoint x: 205, startPoint y: 171, endPoint x: 167, endPoint y: 174, distance: 38.1
click at [167, 174] on div "Exterior Wall Finish Type 1 Percentage: 0" at bounding box center [189, 176] width 351 height 14
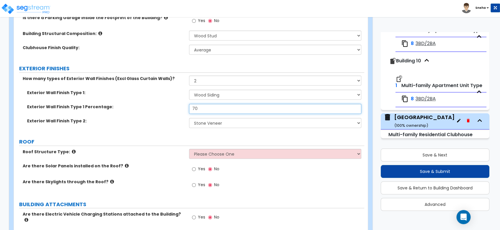
scroll to position [219, 0]
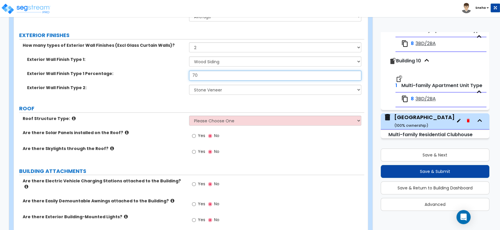
type input "70"
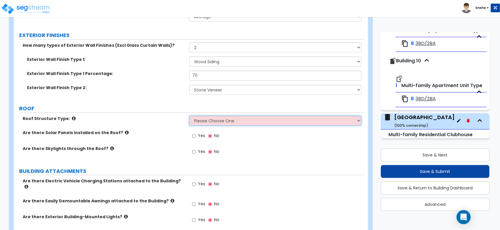
click at [228, 119] on select "Please Choose One [PERSON_NAME] Roof Flat Roof Hybrid [PERSON_NAME] & Flat Roof" at bounding box center [275, 121] width 172 height 10
select select "1"
click at [189, 116] on select "Please Choose One [PERSON_NAME] Roof Flat Roof Hybrid [PERSON_NAME] & Flat Roof" at bounding box center [275, 121] width 172 height 10
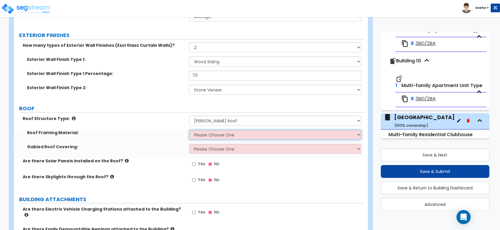
click at [221, 135] on select "Please Choose One Metal Wood" at bounding box center [275, 135] width 172 height 10
select select "2"
click at [189, 130] on select "Please Choose One Metal Wood" at bounding box center [275, 135] width 172 height 10
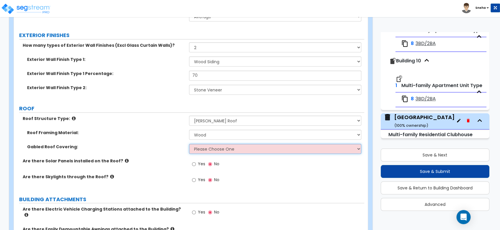
click at [217, 151] on select "Please Choose One Asphalt Shingle Clay Tile Wood Shingle Metal Shingle Standing…" at bounding box center [275, 149] width 172 height 10
select select "1"
click at [189, 144] on select "Please Choose One Asphalt Shingle Clay Tile Wood Shingle Metal Shingle Standing…" at bounding box center [275, 149] width 172 height 10
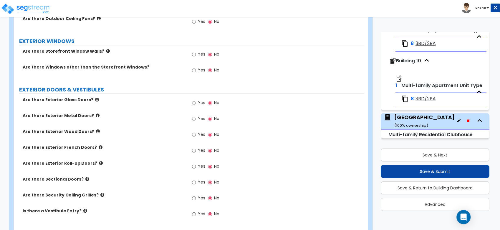
scroll to position [407, 0]
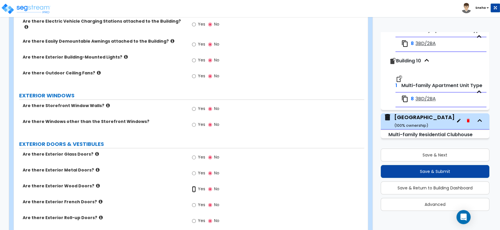
click at [196, 186] on input "Yes" at bounding box center [194, 189] width 4 height 6
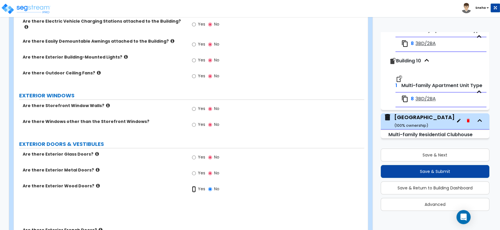
radio input "true"
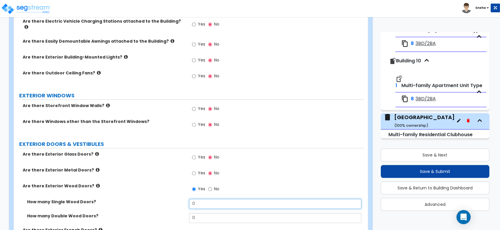
drag, startPoint x: 200, startPoint y: 202, endPoint x: 182, endPoint y: 203, distance: 18.0
click at [182, 203] on div "How many Single Wood Doors? 0" at bounding box center [189, 206] width 351 height 14
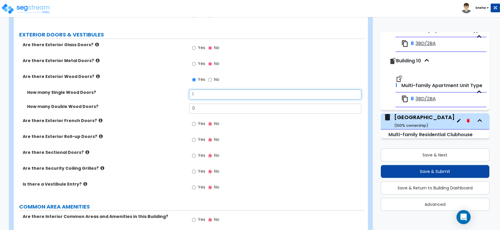
scroll to position [506, 0]
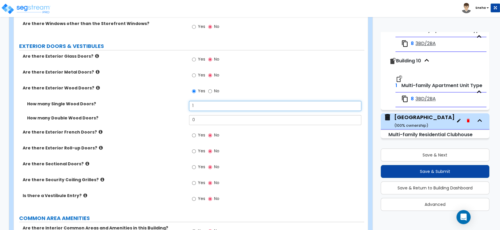
type input "1"
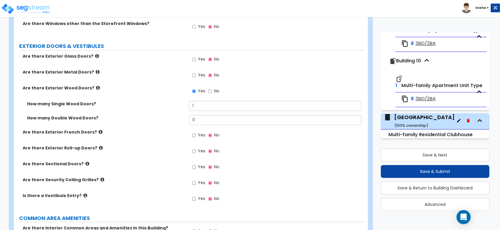
click at [99, 130] on icon at bounding box center [101, 132] width 4 height 4
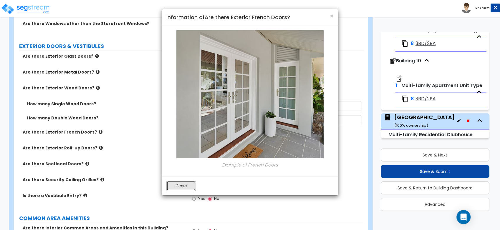
click at [175, 184] on button "Close" at bounding box center [180, 186] width 29 height 10
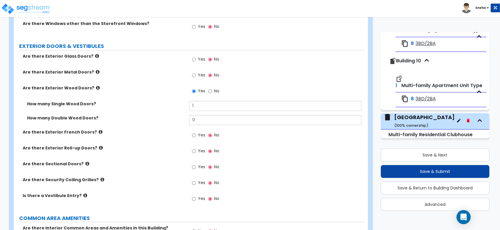
click at [95, 54] on icon at bounding box center [97, 56] width 4 height 4
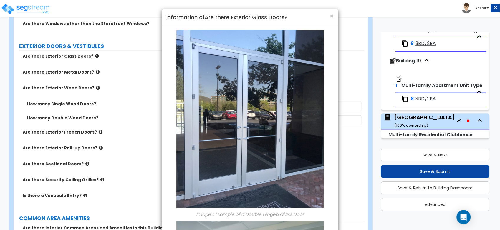
click at [91, 50] on div "× Information of Are there Exterior Glass Doors? Image 1: Example of a Double H…" at bounding box center [250, 115] width 500 height 230
click at [121, 69] on div "× Information of Are there Exterior Glass Doors? Image 1: Example of a Double H…" at bounding box center [250, 115] width 500 height 230
click at [331, 16] on span "×" at bounding box center [332, 16] width 4 height 9
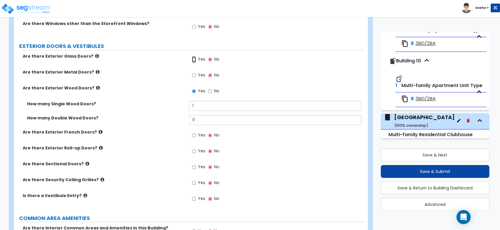
click at [196, 56] on input "Yes" at bounding box center [194, 59] width 4 height 6
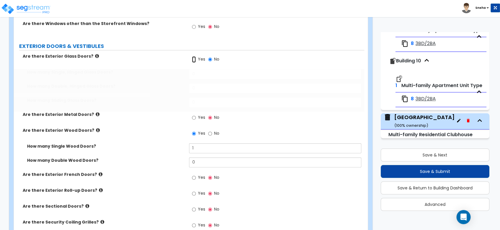
radio input "true"
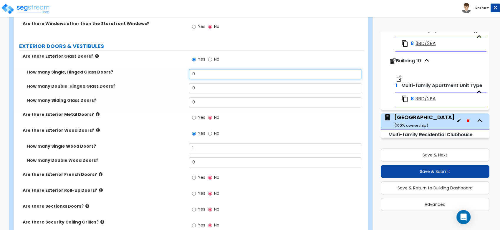
drag, startPoint x: 204, startPoint y: 68, endPoint x: 174, endPoint y: 68, distance: 30.1
click at [174, 69] on div "How many Single, Hinged Glass Doors? 0" at bounding box center [189, 76] width 351 height 14
type input "1"
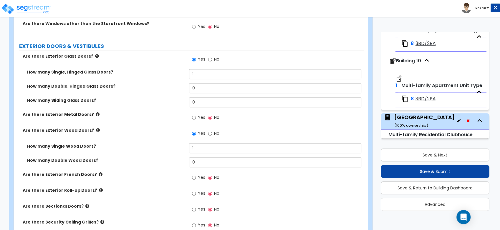
click at [181, 98] on label "How many Sliding Glass Doors?" at bounding box center [106, 101] width 158 height 6
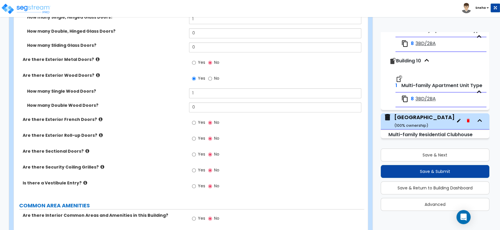
scroll to position [571, 0]
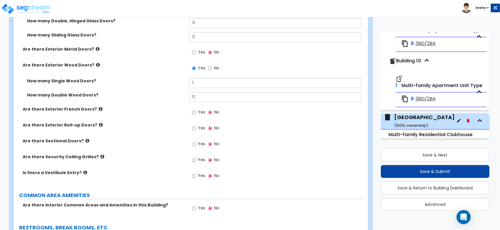
click at [199, 205] on span "Yes" at bounding box center [201, 208] width 7 height 6
click at [196, 205] on input "Yes" at bounding box center [194, 208] width 4 height 6
radio input "true"
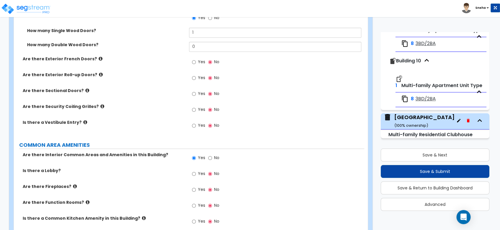
scroll to position [490, 0]
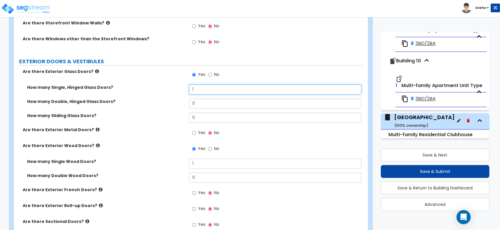
drag, startPoint x: 198, startPoint y: 87, endPoint x: 178, endPoint y: 87, distance: 20.6
click at [178, 87] on div "How many Single, Hinged Glass Doors? 1" at bounding box center [189, 92] width 351 height 14
type input "2"
click at [178, 93] on div "How many Single, Hinged Glass Doors? 2" at bounding box center [189, 92] width 351 height 14
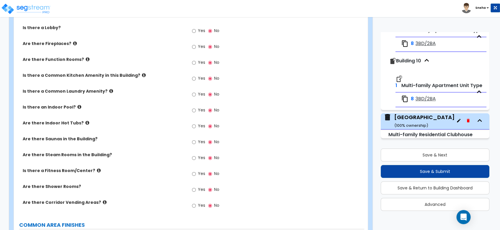
scroll to position [851, 0]
